Goal: Check status: Check status

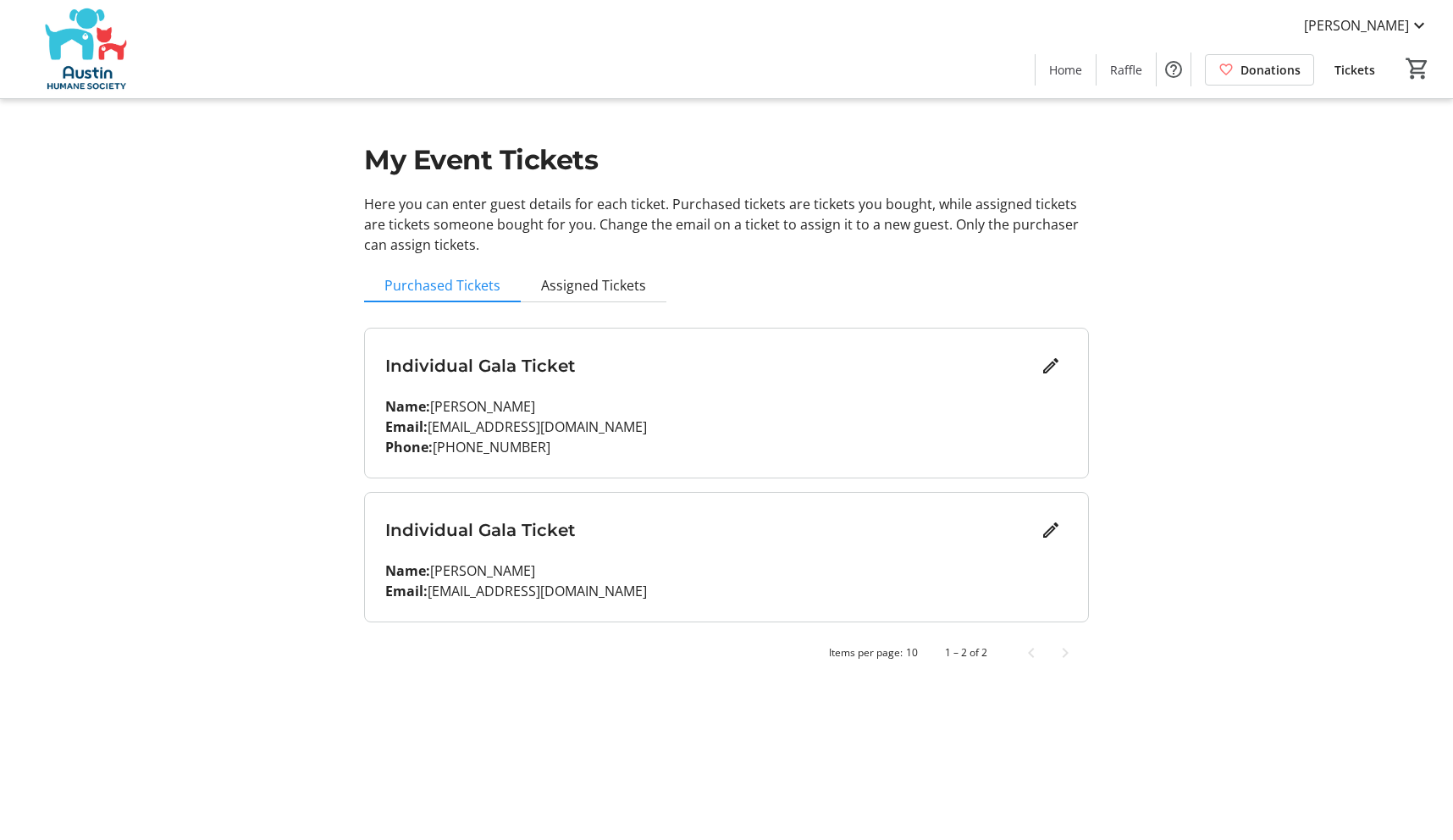
click at [424, 202] on p "Here you can enter guest details for each ticket. Purchased tickets are tickets…" at bounding box center [726, 224] width 725 height 61
click at [90, 84] on img at bounding box center [85, 49] width 151 height 84
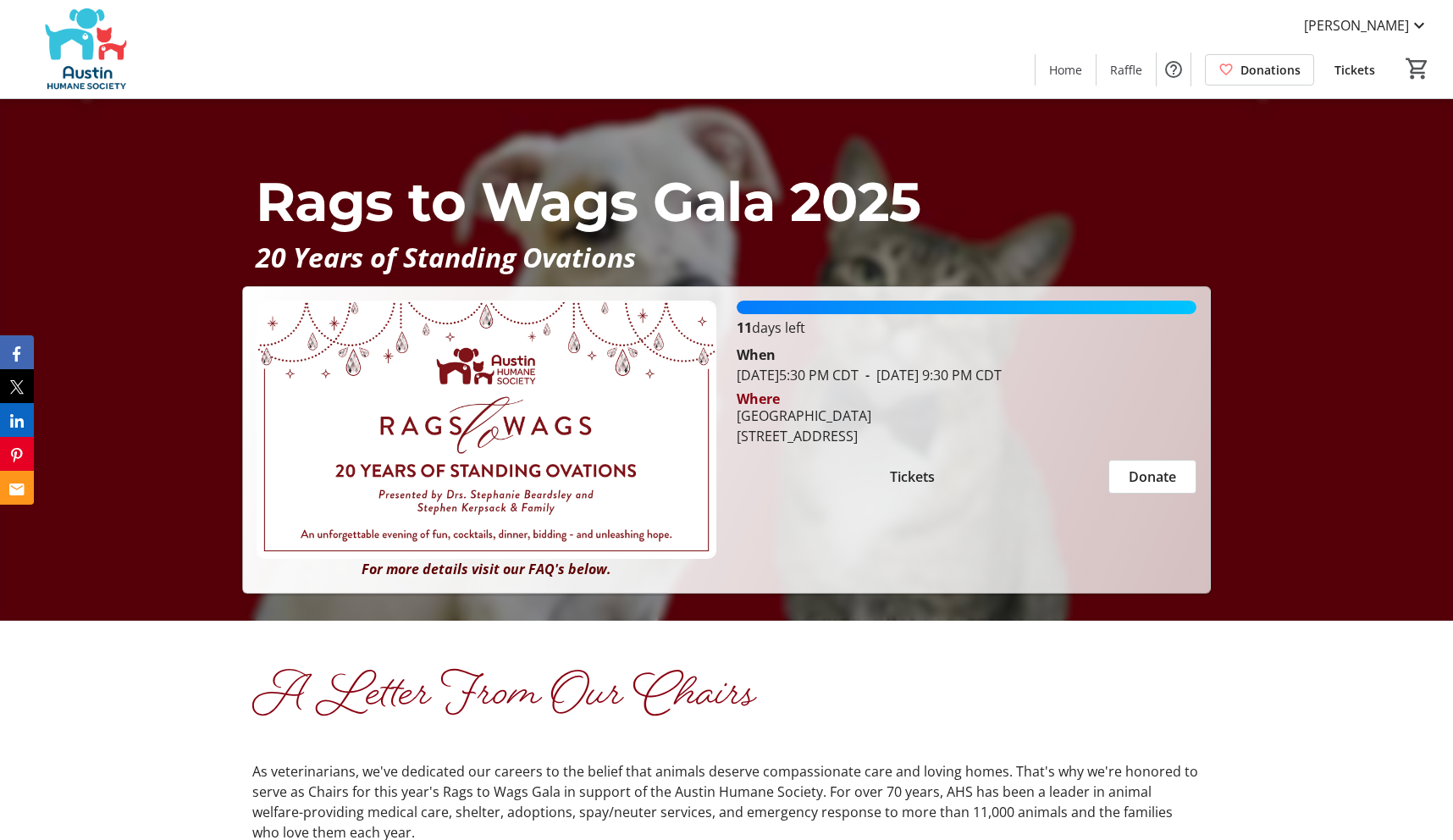
scroll to position [226, 0]
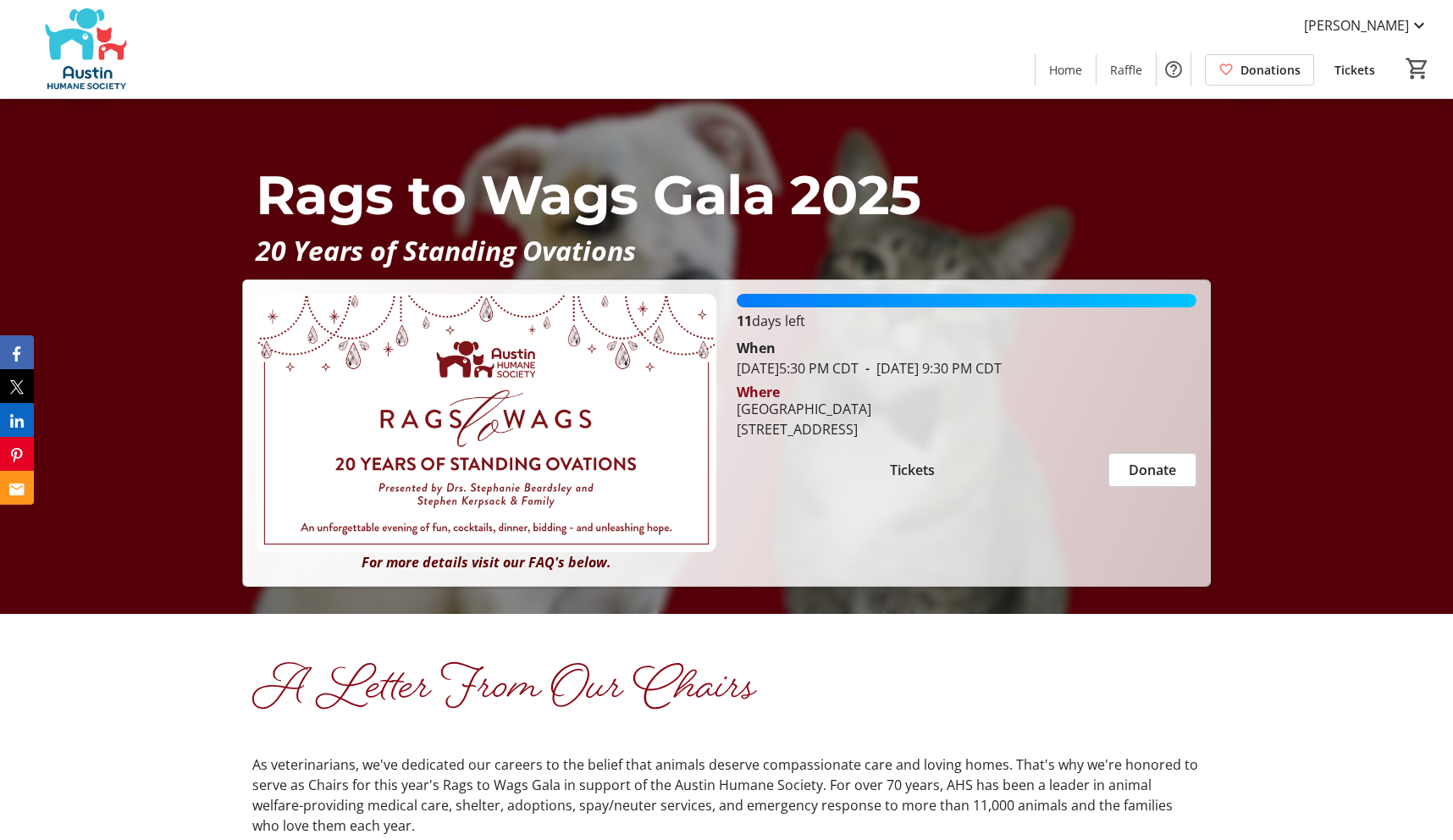
drag, startPoint x: 463, startPoint y: 476, endPoint x: 410, endPoint y: 466, distance: 53.9
click at [462, 476] on img at bounding box center [486, 423] width 460 height 258
click at [1047, 177] on p "Rags to Wags Gala 2025" at bounding box center [726, 194] width 942 height 82
